Goal: Task Accomplishment & Management: Use online tool/utility

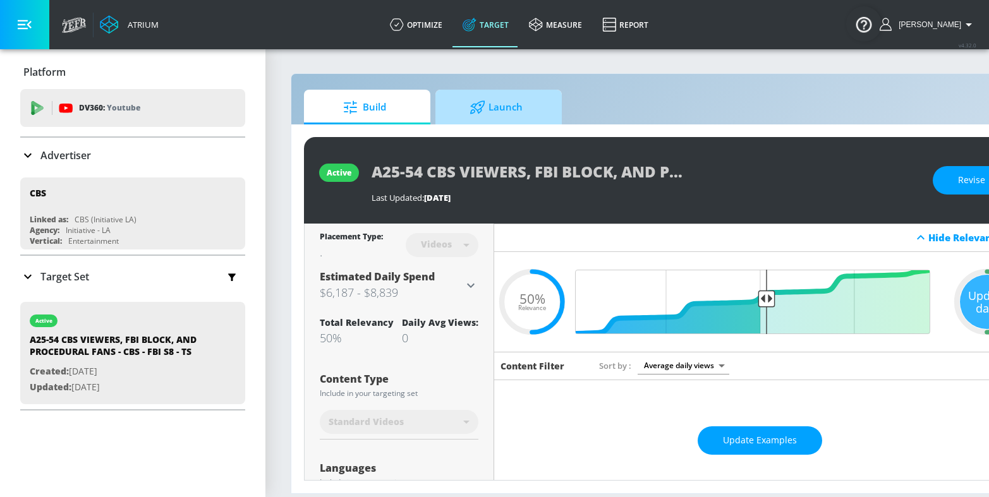
click at [497, 106] on span "Launch" at bounding box center [496, 107] width 96 height 30
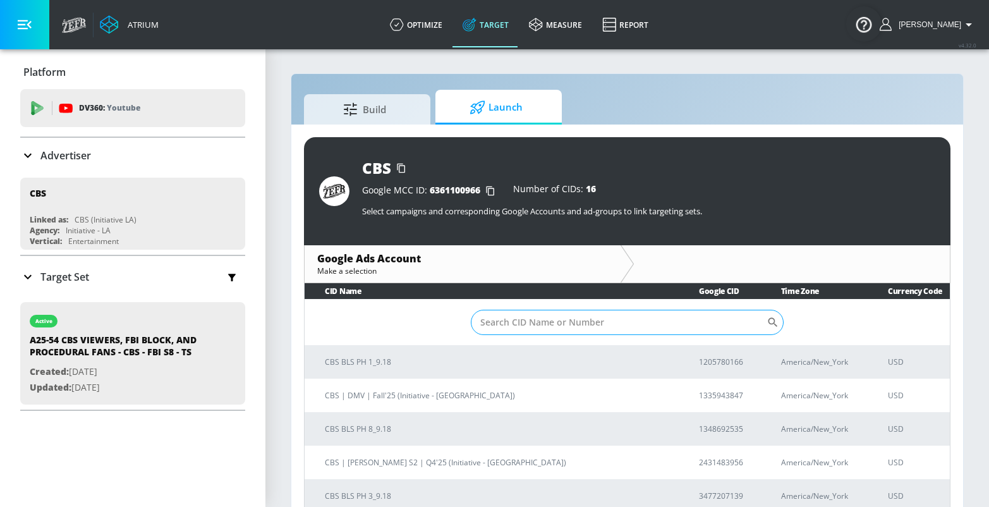
click at [585, 316] on input "Sort By" at bounding box center [619, 322] width 296 height 25
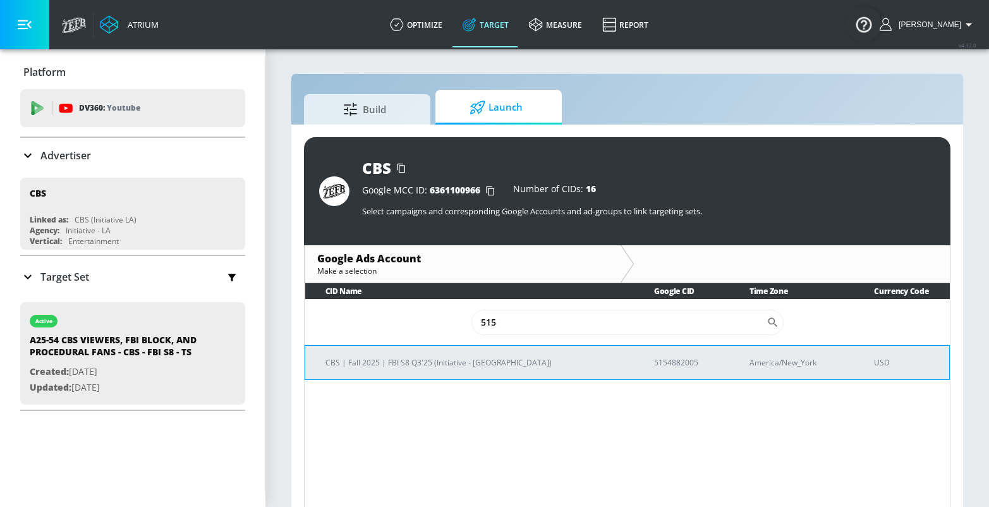
type input "515"
click at [654, 364] on p "5154882005" at bounding box center [686, 362] width 65 height 13
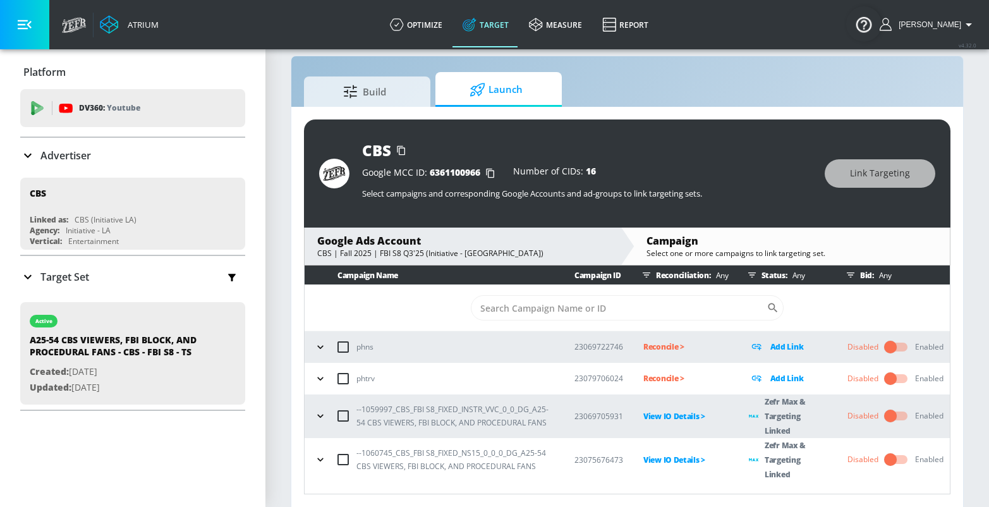
scroll to position [18, 0]
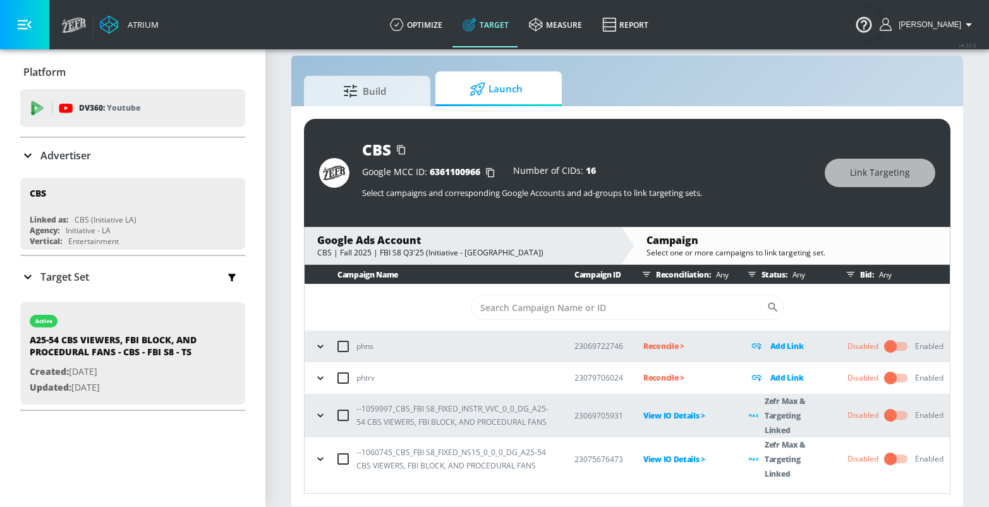
click at [887, 457] on input "checkbox" at bounding box center [890, 459] width 72 height 24
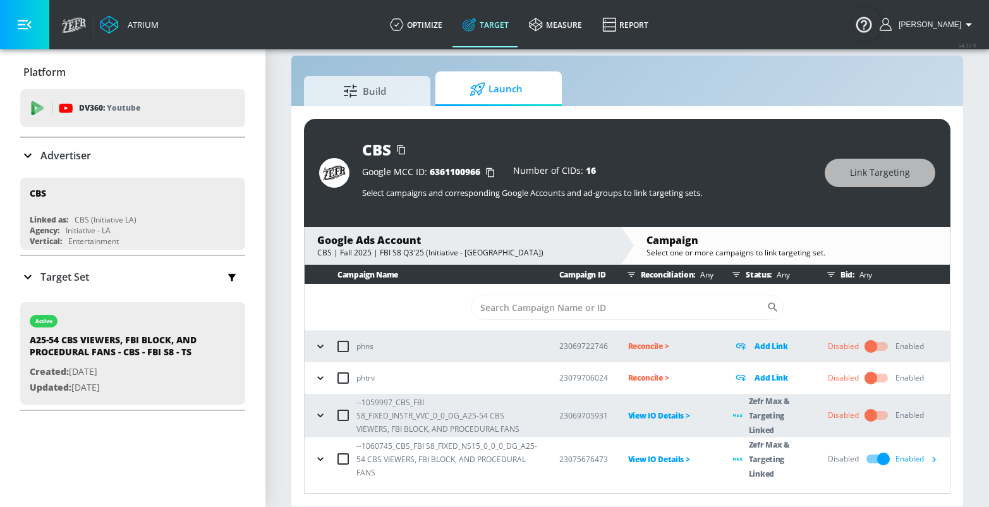
click at [319, 414] on icon "button" at bounding box center [320, 415] width 13 height 13
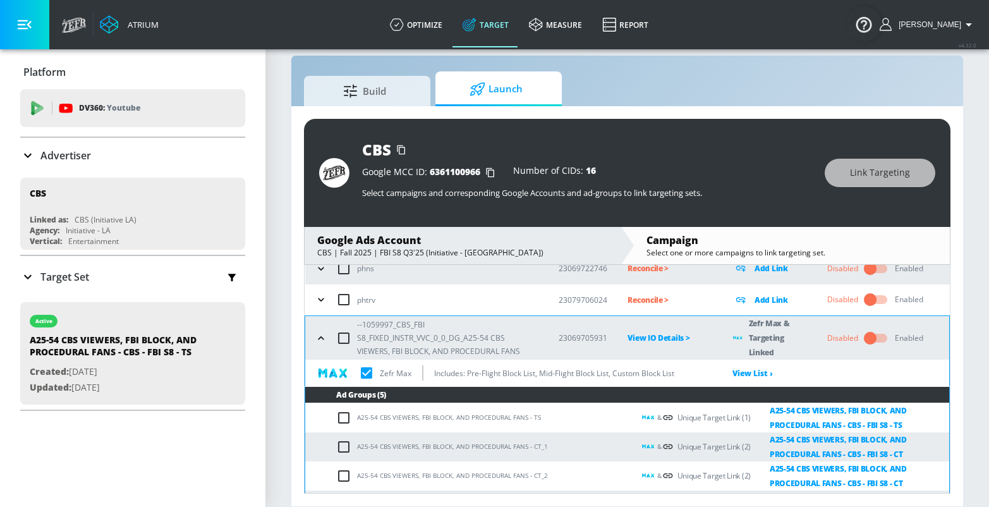
scroll to position [63, 0]
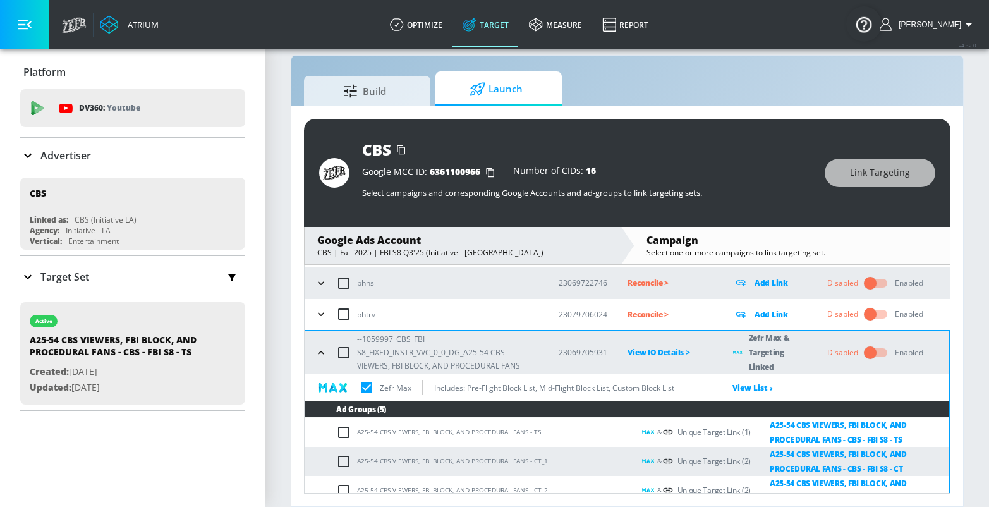
click at [321, 351] on icon "button" at bounding box center [321, 352] width 13 height 13
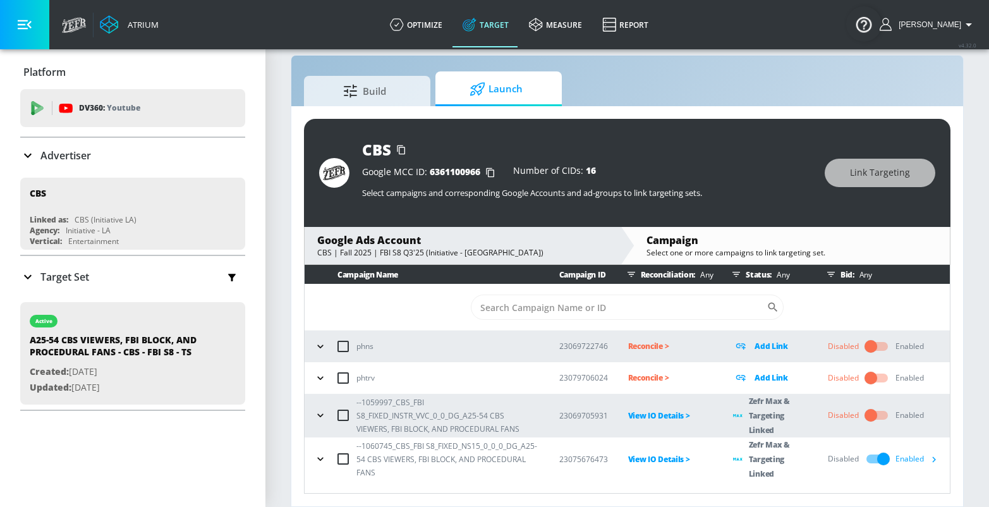
scroll to position [0, 0]
click at [318, 412] on icon "button" at bounding box center [320, 415] width 13 height 13
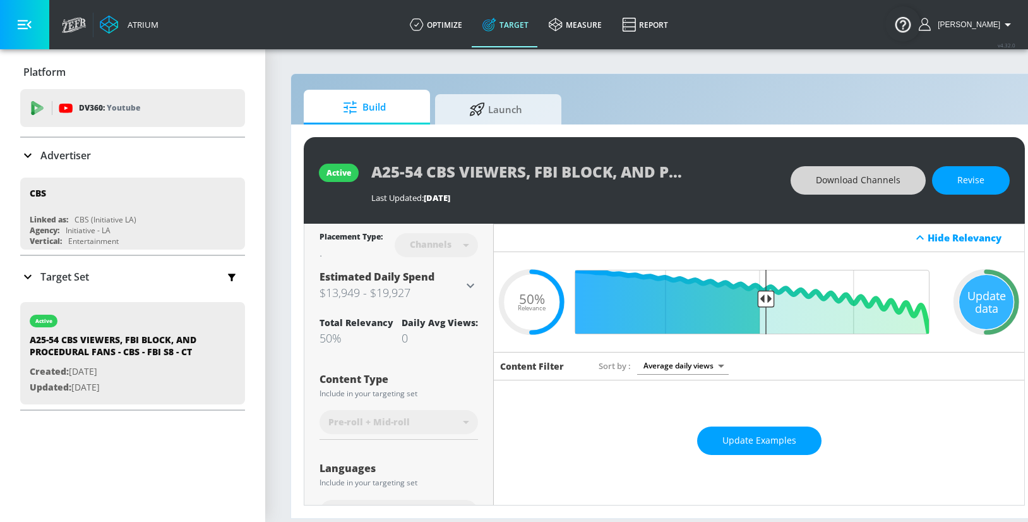
click at [843, 178] on span "Download Channels" at bounding box center [858, 180] width 85 height 16
